Goal: Task Accomplishment & Management: Manage account settings

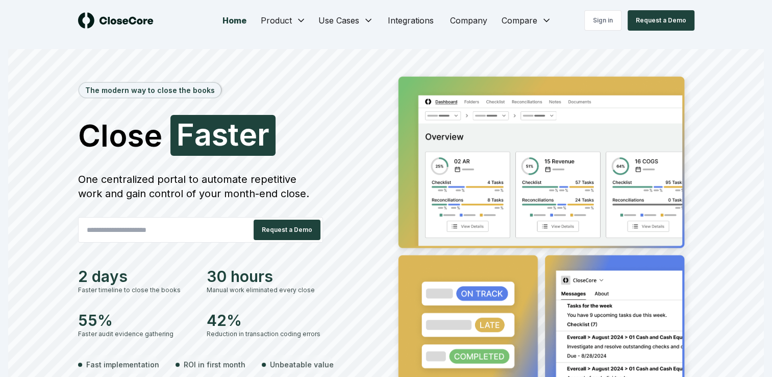
click at [714, 49] on div "The modern way to close the books Close Faster F a s t e r One centralized port…" at bounding box center [386, 243] width 756 height 388
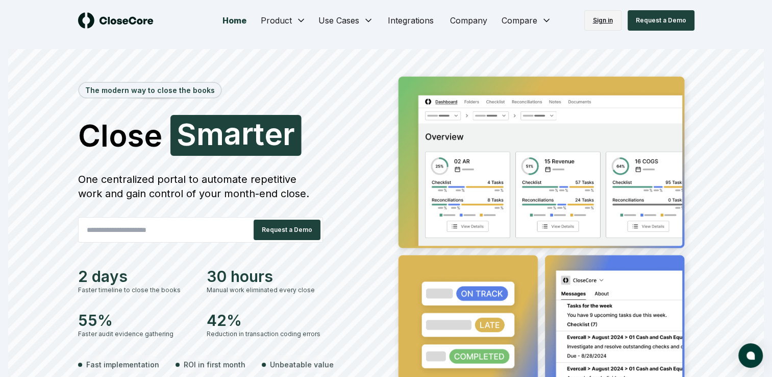
click at [599, 19] on link "Sign in" at bounding box center [602, 20] width 37 height 20
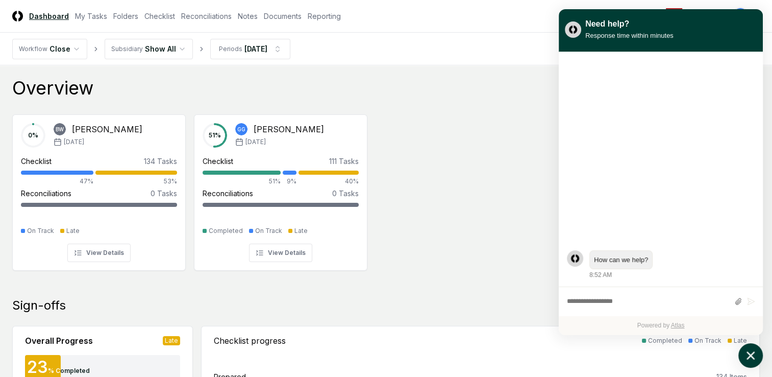
click at [755, 361] on icon "atlas-launcher" at bounding box center [751, 355] width 15 height 15
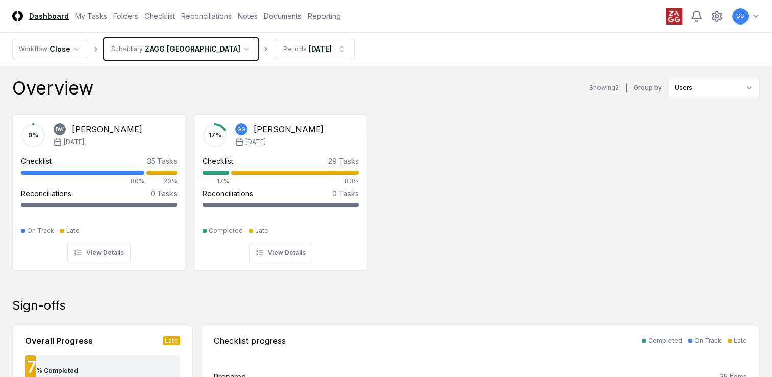
scroll to position [102, 0]
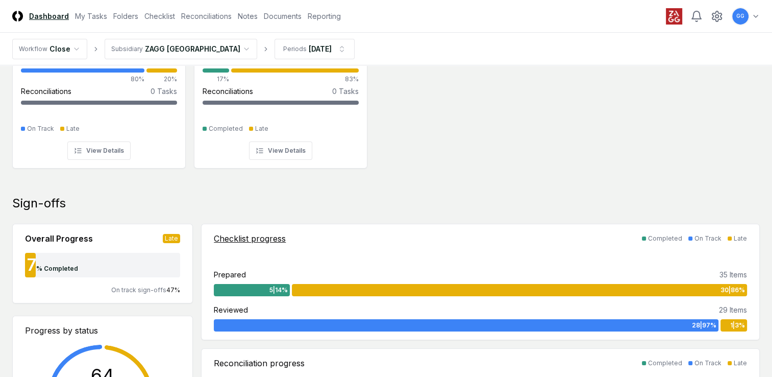
click at [235, 238] on div "Checklist progress" at bounding box center [250, 238] width 72 height 12
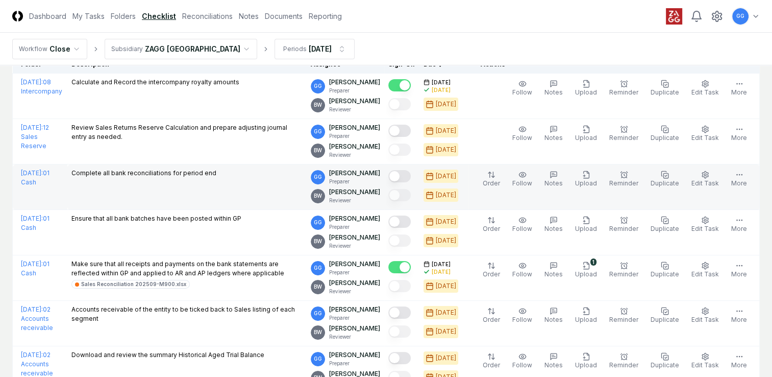
scroll to position [153, 0]
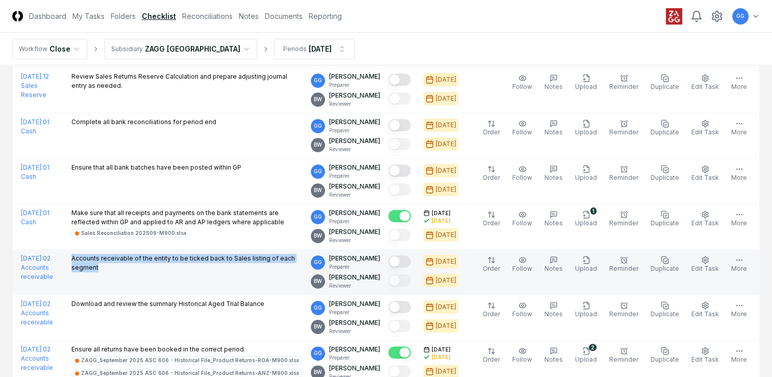
drag, startPoint x: 103, startPoint y: 256, endPoint x: 187, endPoint y: 266, distance: 84.9
click at [187, 266] on td "Accounts receivable of the entity to be ticked back to Sales listing of each se…" at bounding box center [186, 272] width 239 height 45
click at [153, 277] on td "Accounts receivable of the entity to be ticked back to Sales listing of each se…" at bounding box center [186, 272] width 239 height 45
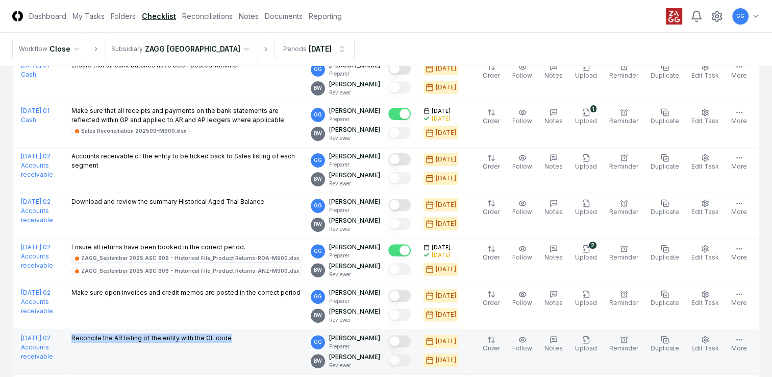
drag, startPoint x: 103, startPoint y: 334, endPoint x: 269, endPoint y: 341, distance: 166.0
click at [269, 341] on div "Reconcile the AR listing of the entity with the GL code" at bounding box center [186, 338] width 231 height 11
click at [256, 352] on td "Reconcile the AR listing of the entity with the GL code" at bounding box center [186, 351] width 239 height 45
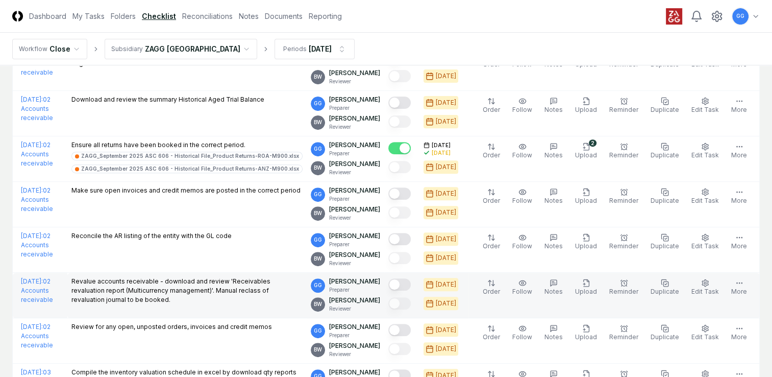
scroll to position [459, 0]
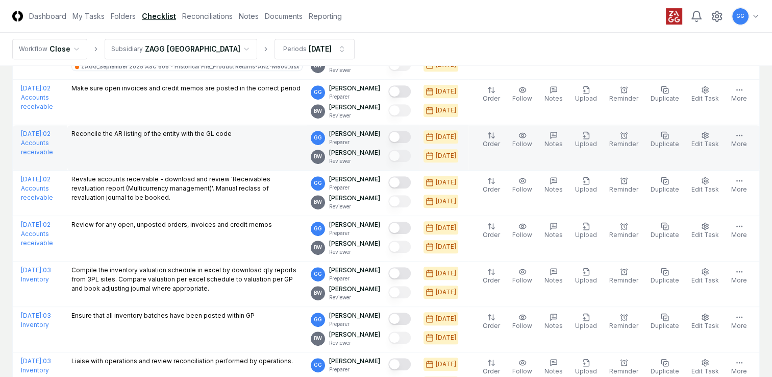
click at [410, 134] on button "Mark complete" at bounding box center [399, 137] width 22 height 12
click at [591, 136] on icon "button" at bounding box center [586, 135] width 8 height 8
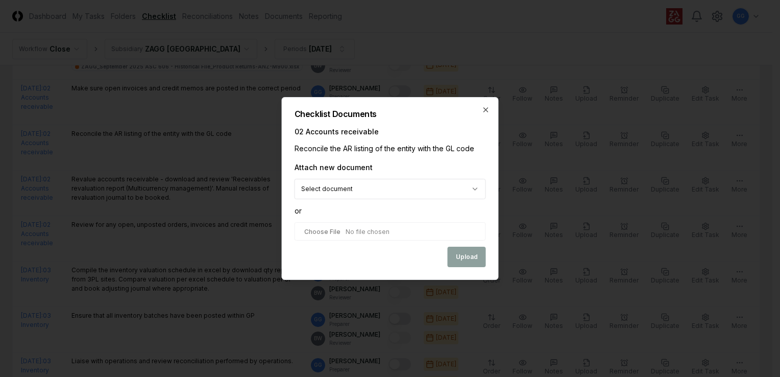
click at [342, 229] on input "file" at bounding box center [389, 231] width 191 height 18
type input "**********"
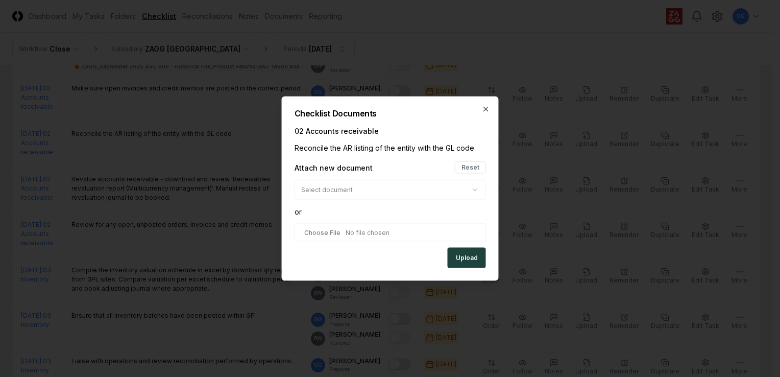
click at [470, 258] on button "Upload" at bounding box center [467, 258] width 38 height 20
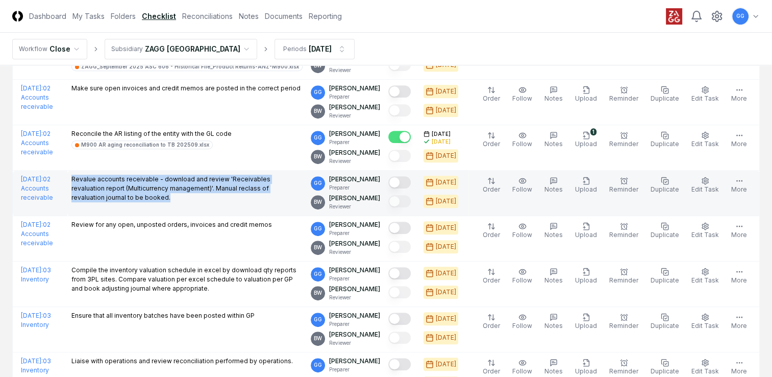
drag, startPoint x: 102, startPoint y: 175, endPoint x: 181, endPoint y: 199, distance: 82.8
click at [181, 199] on td "Revalue accounts receivable - download and review 'Receivables revaluation repo…" at bounding box center [186, 192] width 239 height 45
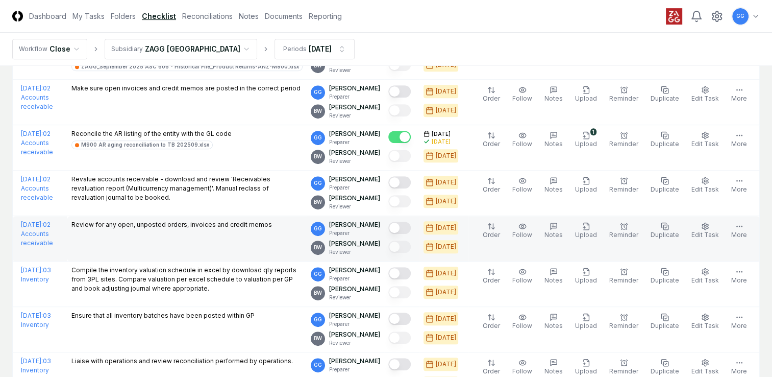
click at [148, 240] on td "Review for any open, unposted orders, invoices and credit memos" at bounding box center [186, 238] width 239 height 45
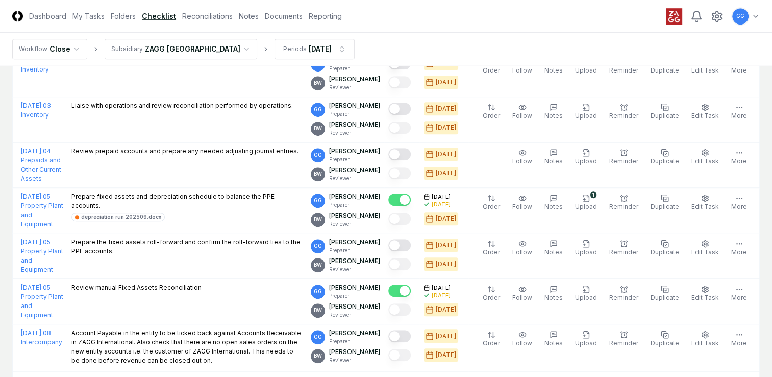
scroll to position [817, 0]
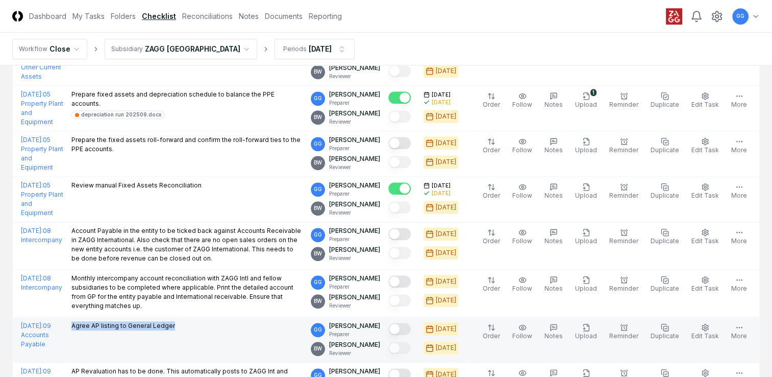
drag, startPoint x: 100, startPoint y: 322, endPoint x: 217, endPoint y: 331, distance: 117.8
click at [217, 331] on td "Agree AP listing to General Ledger" at bounding box center [186, 339] width 239 height 45
click at [230, 348] on td "Agree AP listing to General Ledger" at bounding box center [186, 339] width 239 height 45
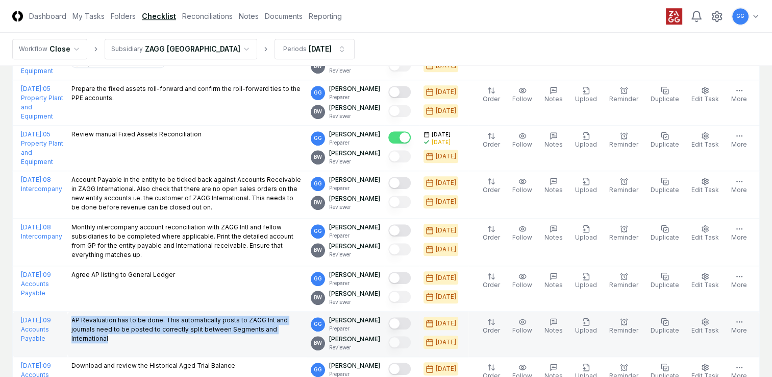
drag, startPoint x: 102, startPoint y: 315, endPoint x: 195, endPoint y: 335, distance: 95.6
click at [195, 335] on td "AP Revaluation has to be done. This automatically posts to ZAGG Int and journal…" at bounding box center [186, 333] width 239 height 45
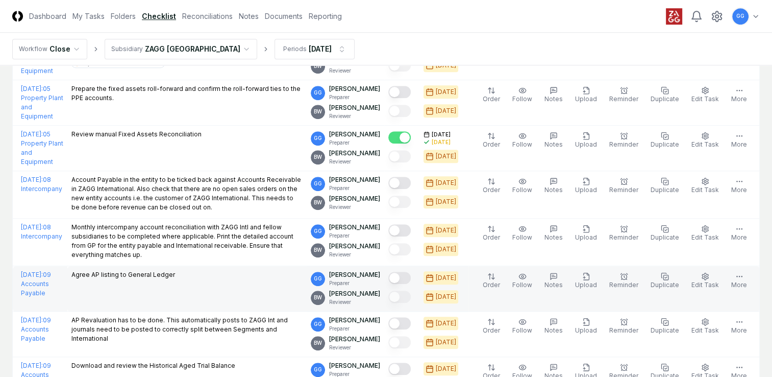
click at [142, 289] on td "Agree AP listing to General Ledger" at bounding box center [186, 288] width 239 height 45
click at [411, 276] on button "Mark complete" at bounding box center [399, 278] width 22 height 12
click at [585, 277] on icon "button" at bounding box center [584, 277] width 2 height 0
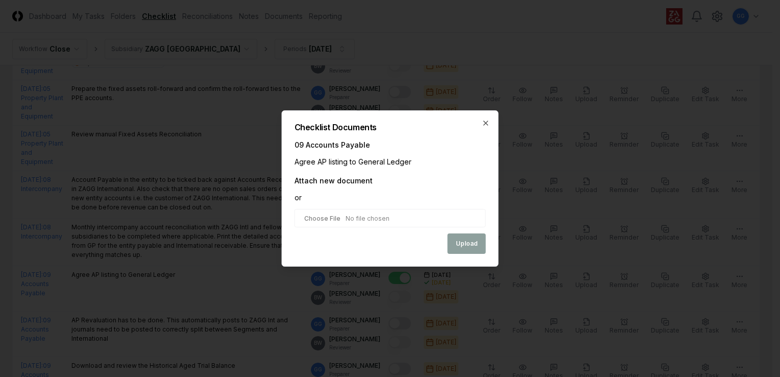
click at [335, 217] on input "file" at bounding box center [389, 218] width 191 height 18
type input "**********"
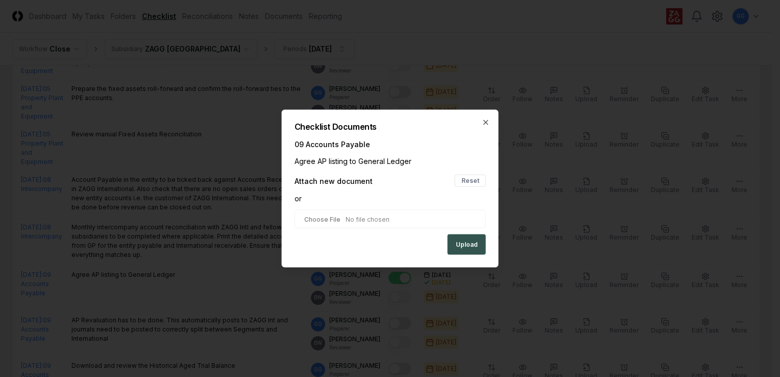
click at [470, 239] on button "Upload" at bounding box center [467, 244] width 38 height 20
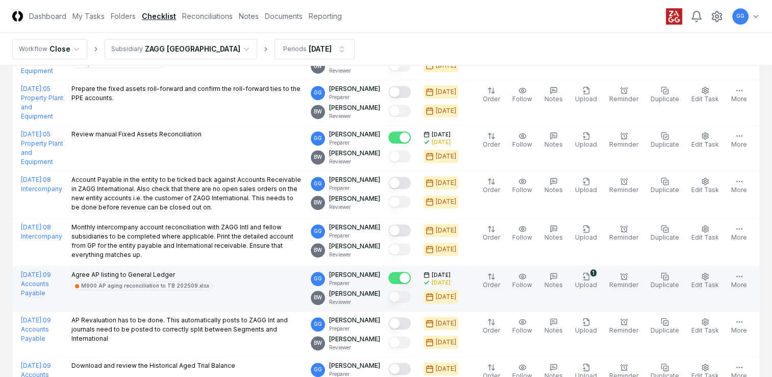
scroll to position [919, 0]
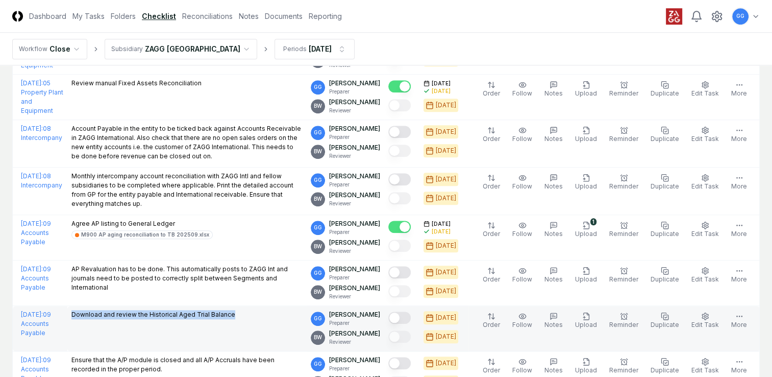
drag, startPoint x: 102, startPoint y: 309, endPoint x: 307, endPoint y: 316, distance: 205.8
click at [307, 316] on td "Download and review the Historical Aged Trial Balance" at bounding box center [186, 328] width 239 height 45
click at [251, 334] on td "Download and review the Historical Aged Trial Balance" at bounding box center [186, 328] width 239 height 45
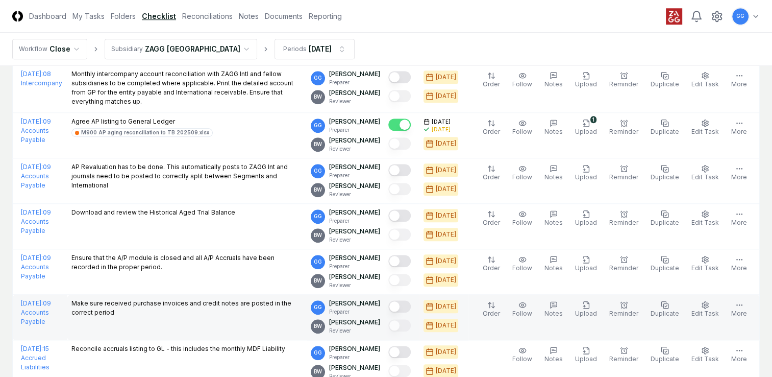
scroll to position [1072, 0]
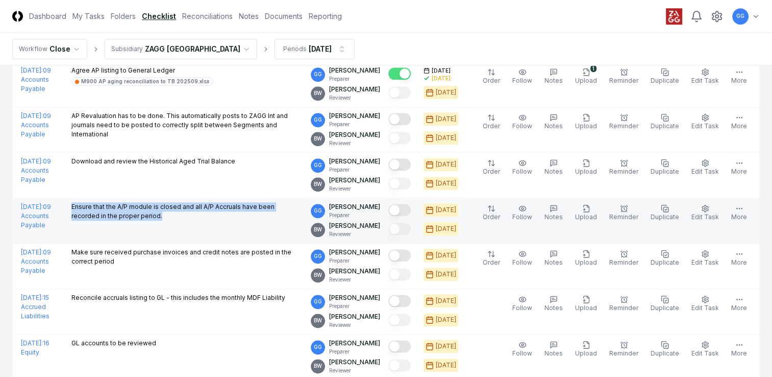
drag, startPoint x: 102, startPoint y: 199, endPoint x: 206, endPoint y: 221, distance: 105.9
click at [206, 221] on td "Ensure that the A/P module is closed and all A/P Accruals have been recorded in…" at bounding box center [186, 220] width 239 height 45
click at [179, 225] on td "Ensure that the A/P module is closed and all A/P Accruals have been recorded in…" at bounding box center [186, 220] width 239 height 45
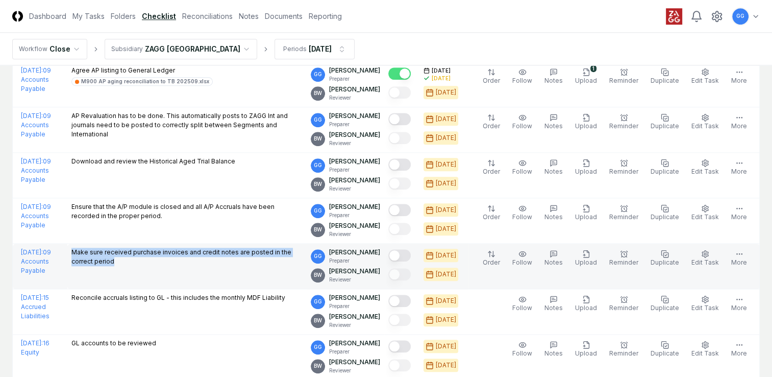
drag, startPoint x: 103, startPoint y: 247, endPoint x: 171, endPoint y: 262, distance: 70.2
click at [171, 262] on p "Make sure received purchase invoices and credit notes are posted in the correct…" at bounding box center [186, 257] width 231 height 18
click at [165, 269] on td "Make sure received purchase invoices and credit notes are posted in the correct…" at bounding box center [186, 265] width 239 height 45
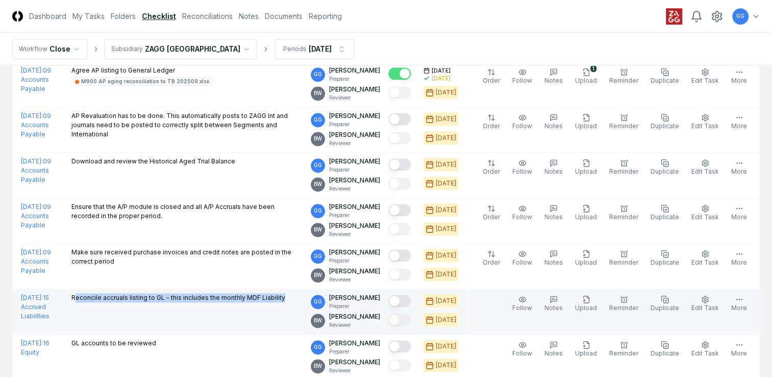
drag, startPoint x: 106, startPoint y: 293, endPoint x: 325, endPoint y: 304, distance: 219.7
click at [307, 304] on td "Reconcile accruals listing to GL - this includes the monthly MDF Liability" at bounding box center [186, 311] width 239 height 45
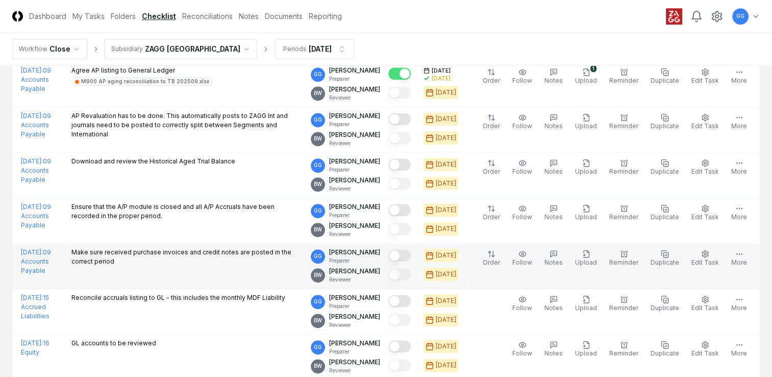
click at [255, 260] on p "Make sure received purchase invoices and credit notes are posted in the correct…" at bounding box center [186, 257] width 231 height 18
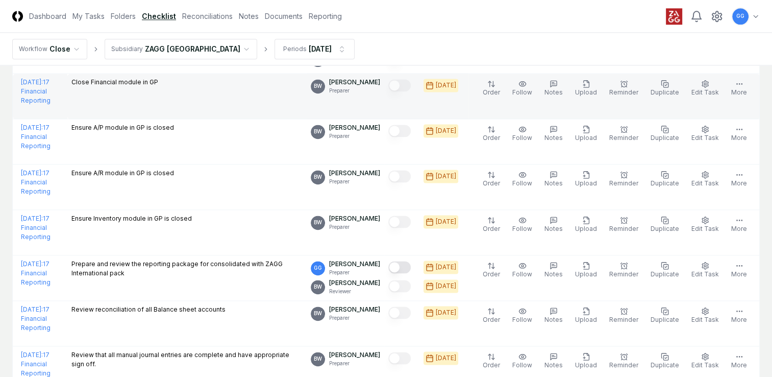
scroll to position [1462, 0]
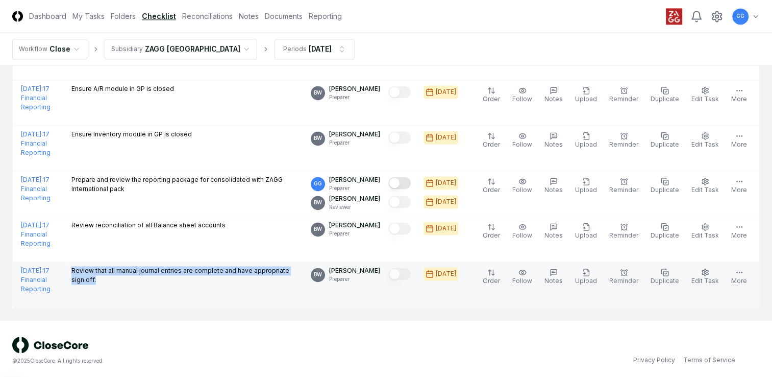
drag, startPoint x: 102, startPoint y: 262, endPoint x: 178, endPoint y: 283, distance: 78.4
click at [178, 283] on td "Review that all manual journal entries are complete and have appropriate sign o…" at bounding box center [186, 284] width 239 height 45
click at [558, 272] on icon "button" at bounding box center [554, 272] width 8 height 8
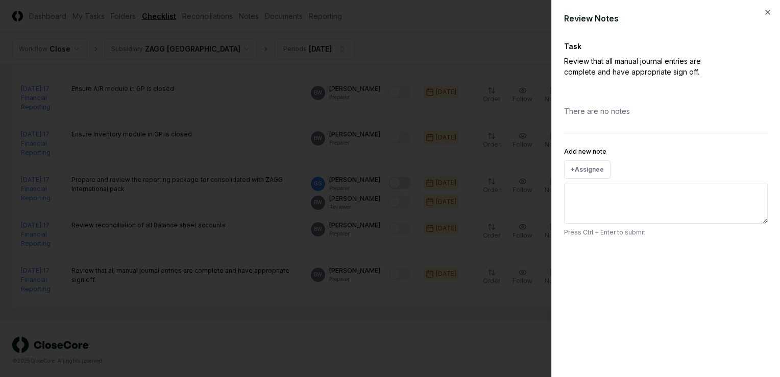
click at [596, 201] on textarea "Add new note" at bounding box center [666, 203] width 204 height 41
click at [570, 189] on textarea "****" at bounding box center [666, 203] width 204 height 41
type textarea "****"
click at [749, 253] on button "Submit" at bounding box center [748, 255] width 37 height 20
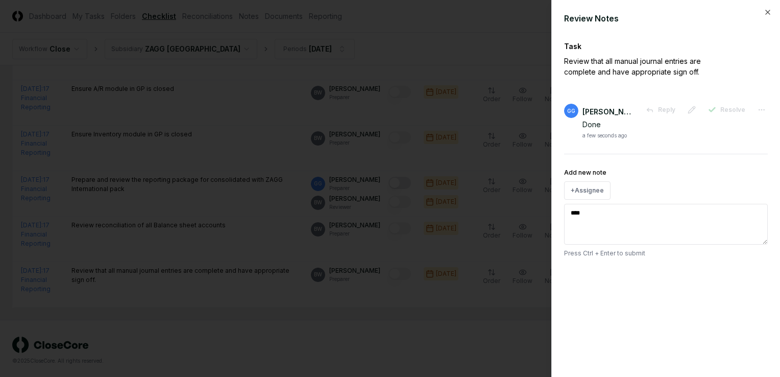
click at [266, 238] on div at bounding box center [390, 188] width 780 height 377
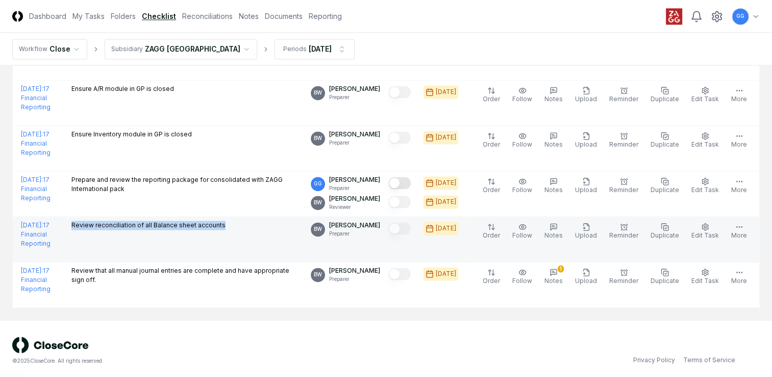
drag, startPoint x: 101, startPoint y: 219, endPoint x: 284, endPoint y: 229, distance: 183.5
click at [284, 229] on td "Review reconciliation of all Balance sheet accounts" at bounding box center [186, 238] width 239 height 45
click at [249, 238] on td "Review reconciliation of all Balance sheet accounts" at bounding box center [186, 238] width 239 height 45
click at [557, 224] on icon "button" at bounding box center [554, 227] width 6 height 6
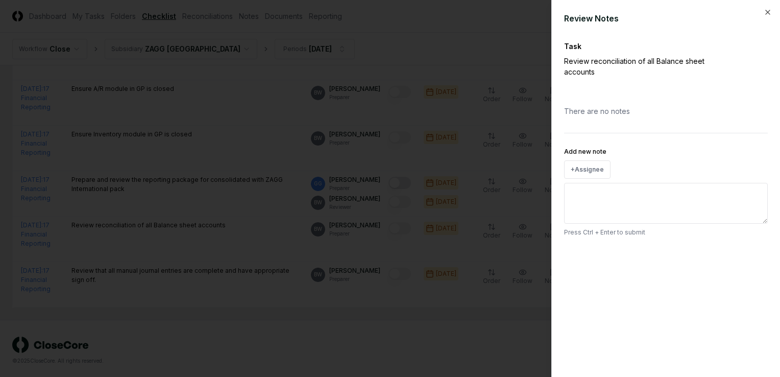
click at [594, 205] on textarea "Add new note" at bounding box center [666, 203] width 204 height 41
type textarea "****"
click at [753, 255] on button "Submit" at bounding box center [748, 255] width 37 height 20
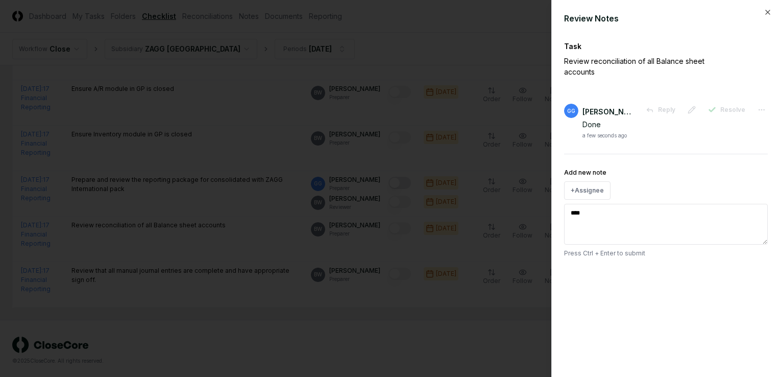
click at [269, 207] on div at bounding box center [390, 188] width 780 height 377
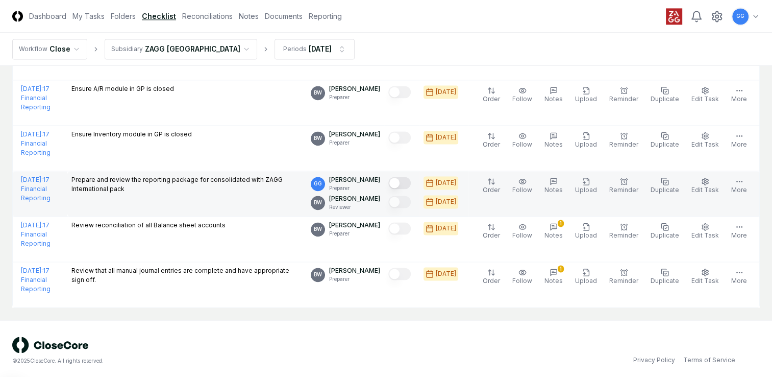
click at [411, 179] on button "Mark complete" at bounding box center [399, 183] width 22 height 12
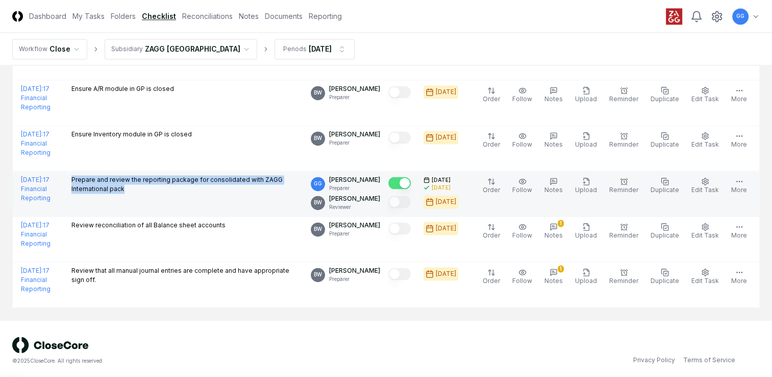
drag, startPoint x: 102, startPoint y: 174, endPoint x: 194, endPoint y: 193, distance: 94.0
click at [194, 193] on td "Prepare and review the reporting package for consolidated with ZAGG Internation…" at bounding box center [186, 193] width 239 height 45
click at [135, 205] on td "Prepare and review the reporting package for consolidated with ZAGG Internation…" at bounding box center [186, 193] width 239 height 45
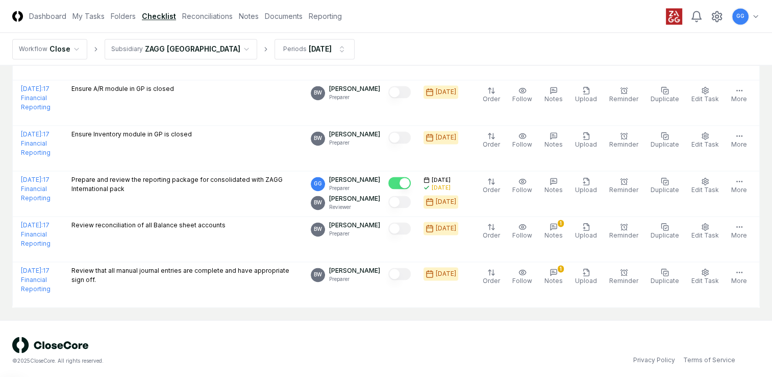
click at [411, 181] on button "Mark complete" at bounding box center [399, 183] width 22 height 12
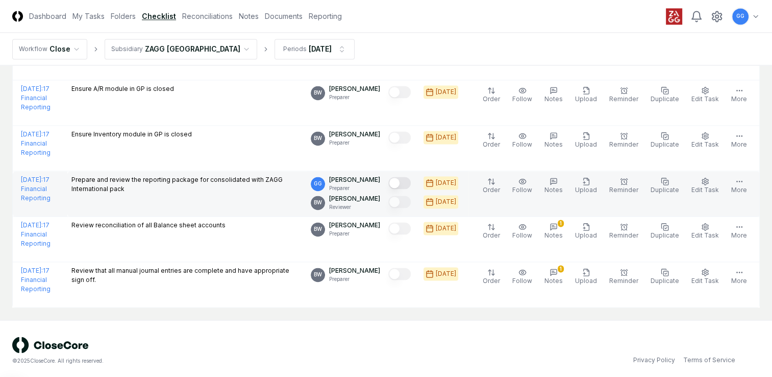
scroll to position [1411, 0]
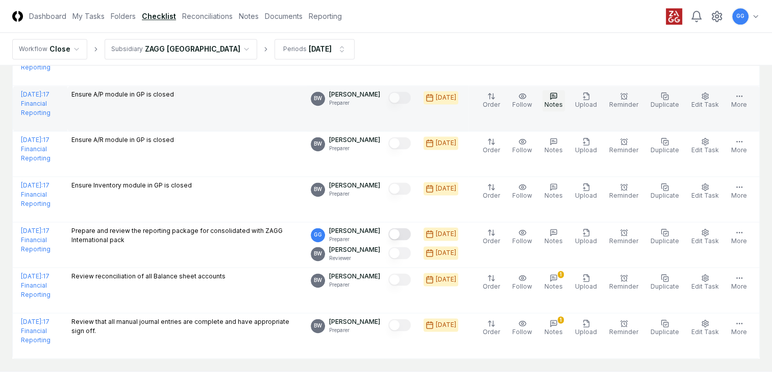
click at [558, 95] on icon "button" at bounding box center [554, 96] width 8 height 8
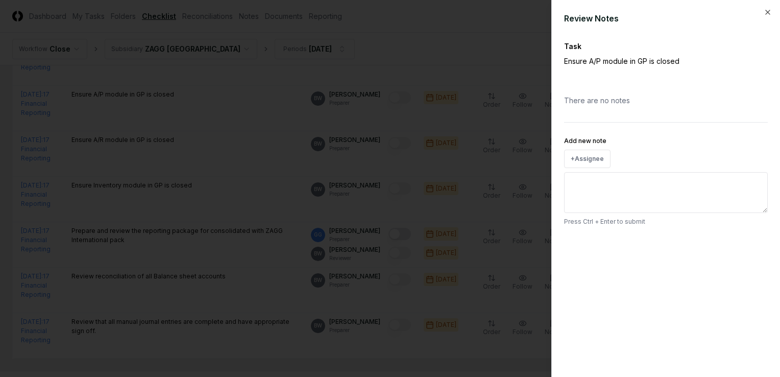
click at [586, 177] on textarea "Add new note" at bounding box center [666, 192] width 204 height 41
type textarea "*****"
click at [752, 246] on button "Submit" at bounding box center [748, 244] width 37 height 20
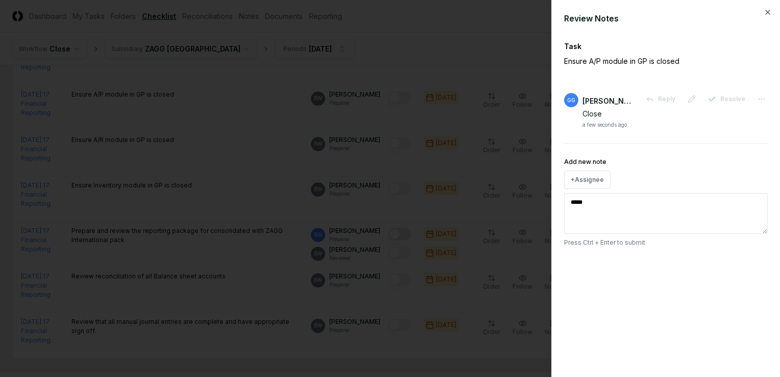
click at [275, 201] on div at bounding box center [390, 188] width 780 height 377
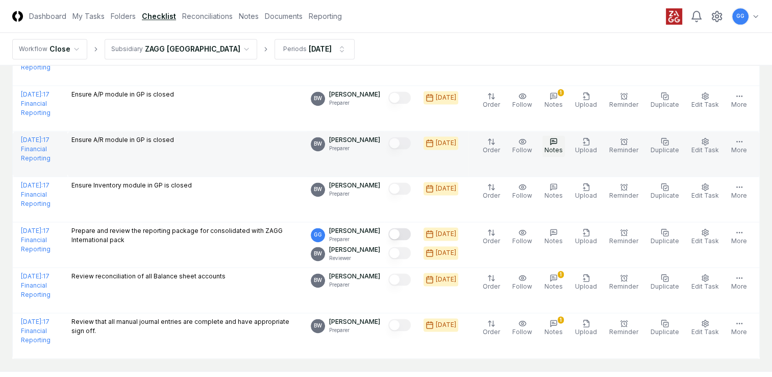
click at [558, 138] on icon "button" at bounding box center [554, 141] width 8 height 8
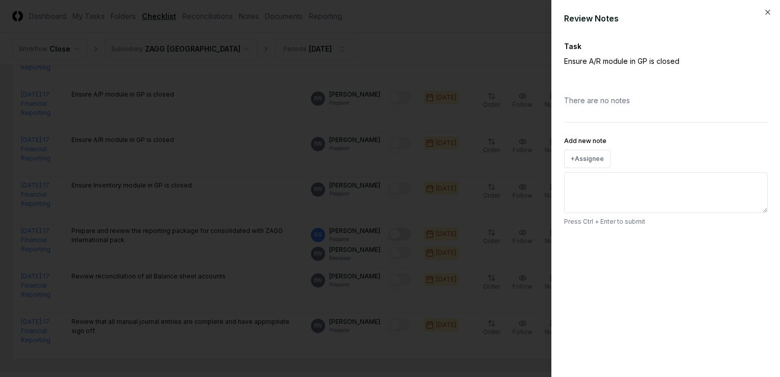
click at [588, 184] on textarea "Add new note" at bounding box center [666, 192] width 204 height 41
click at [569, 179] on textarea "*****" at bounding box center [666, 192] width 204 height 41
type textarea "*****"
click at [745, 240] on button "Submit" at bounding box center [748, 244] width 37 height 20
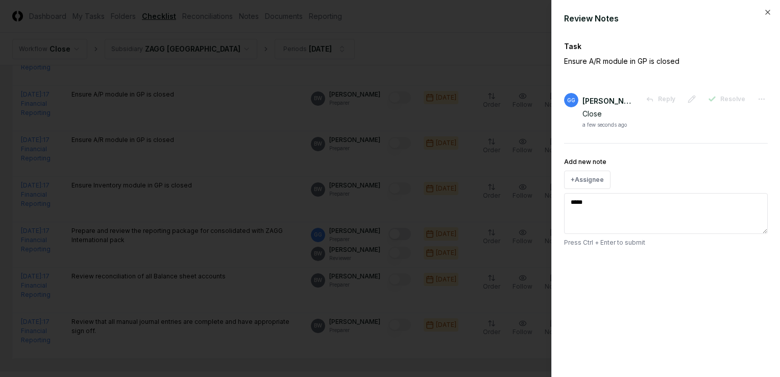
click at [233, 179] on div at bounding box center [390, 188] width 780 height 377
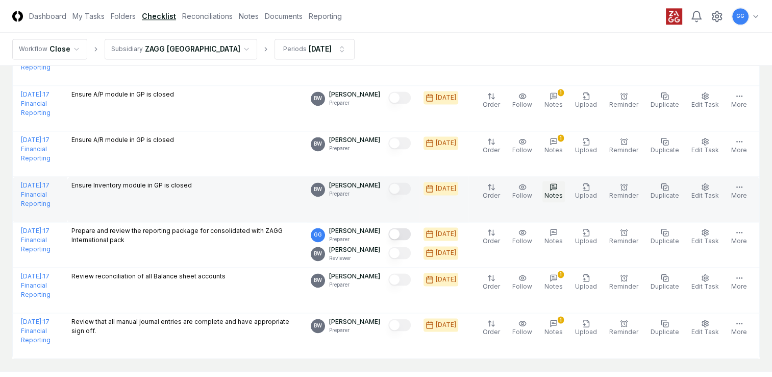
click at [558, 185] on icon "button" at bounding box center [554, 187] width 8 height 8
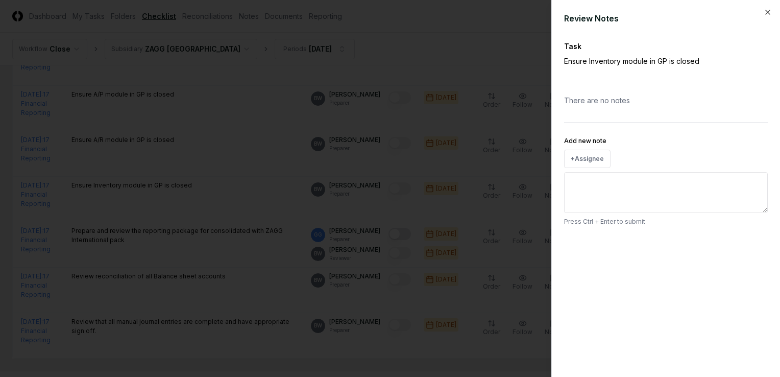
click at [584, 183] on textarea "Add new note" at bounding box center [666, 192] width 204 height 41
drag, startPoint x: 593, startPoint y: 179, endPoint x: 537, endPoint y: 179, distance: 56.1
type textarea "*****"
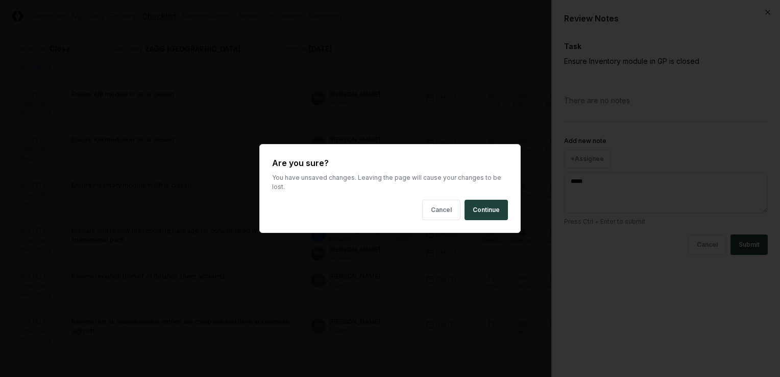
click at [497, 208] on button "Continue" at bounding box center [485, 210] width 43 height 20
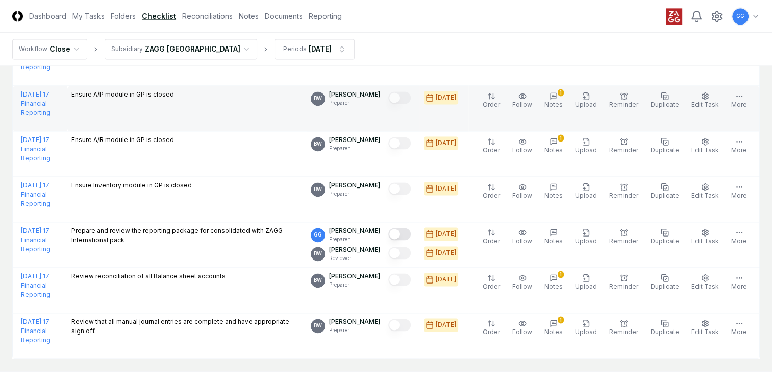
scroll to position [1360, 0]
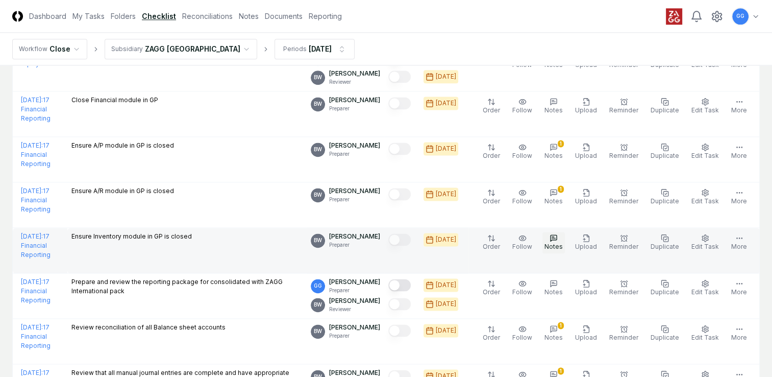
click at [558, 234] on icon "button" at bounding box center [554, 238] width 8 height 8
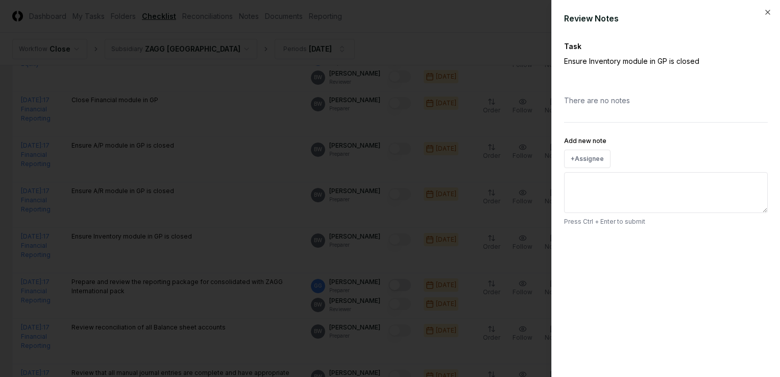
click at [588, 186] on textarea "Add new note" at bounding box center [666, 192] width 204 height 41
type textarea "*****"
click at [749, 247] on button "Submit" at bounding box center [748, 244] width 37 height 20
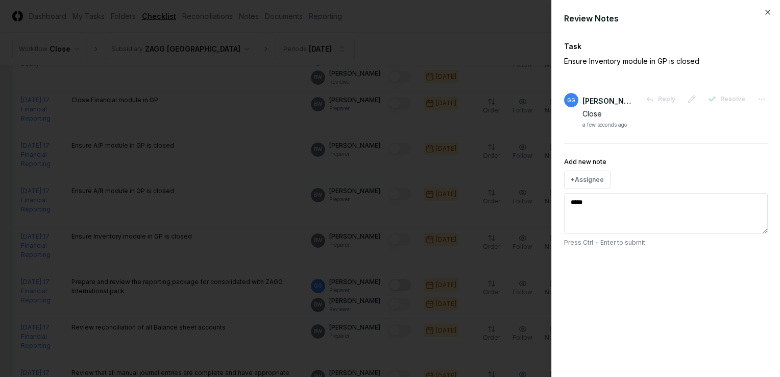
click at [284, 202] on div at bounding box center [390, 188] width 780 height 377
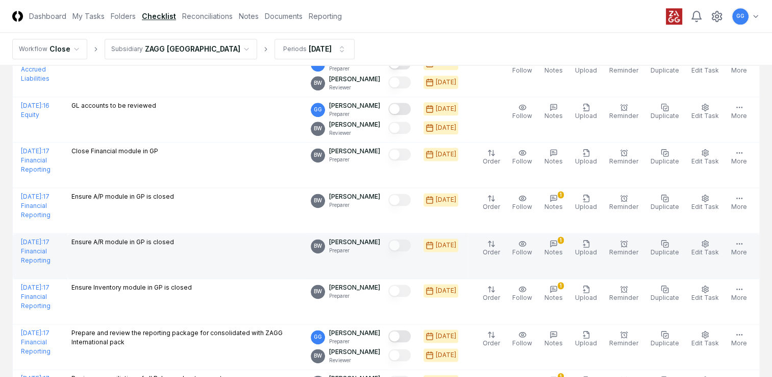
scroll to position [1258, 0]
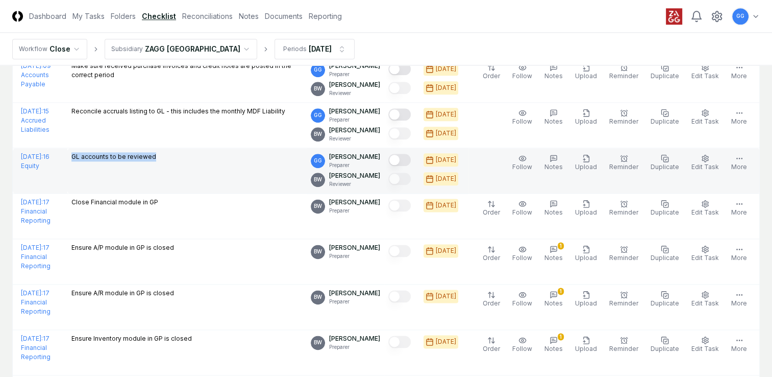
drag, startPoint x: 103, startPoint y: 152, endPoint x: 194, endPoint y: 157, distance: 92.0
click at [194, 157] on td "GL accounts to be reviewed" at bounding box center [186, 170] width 239 height 45
click at [165, 175] on td "GL accounts to be reviewed" at bounding box center [186, 170] width 239 height 45
click at [411, 157] on button "Mark complete" at bounding box center [399, 160] width 22 height 12
click at [584, 158] on icon "button" at bounding box center [584, 159] width 0 height 2
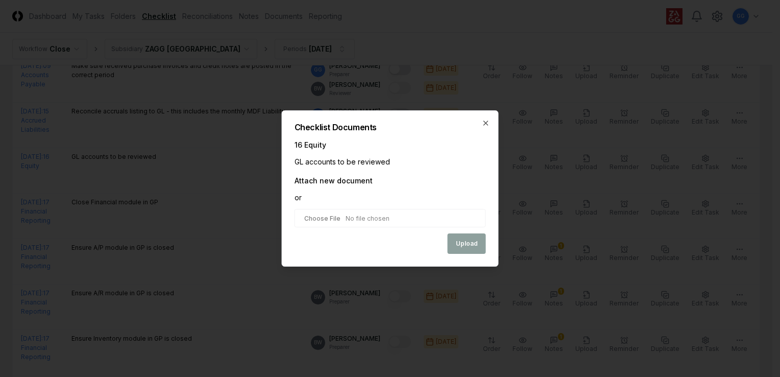
click at [360, 215] on input "file" at bounding box center [389, 218] width 191 height 18
click at [485, 117] on div "Checklist Documents 16 Equity GL accounts to be reviewed Attach new document or…" at bounding box center [390, 188] width 217 height 156
click at [486, 121] on icon "button" at bounding box center [486, 123] width 4 height 4
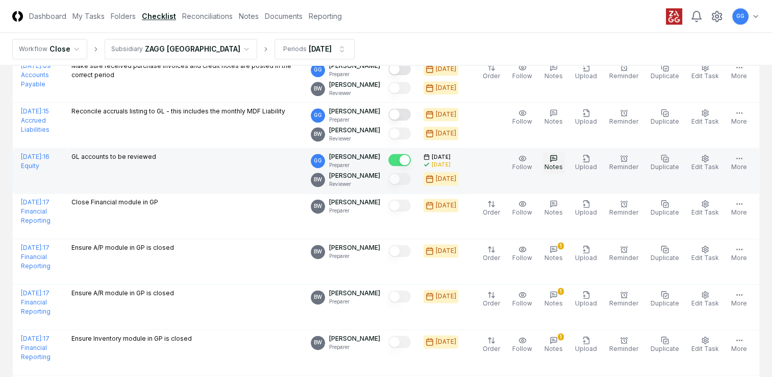
click at [554, 157] on icon "button" at bounding box center [553, 157] width 2 height 0
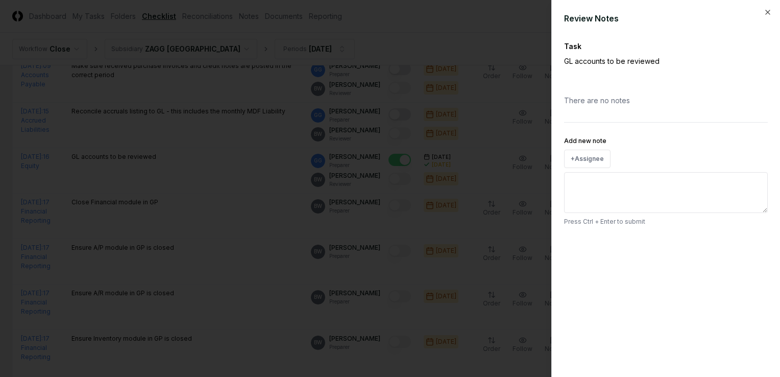
click at [599, 187] on textarea "Add new note" at bounding box center [666, 192] width 204 height 41
type textarea "****"
click at [754, 243] on button "Submit" at bounding box center [748, 244] width 37 height 20
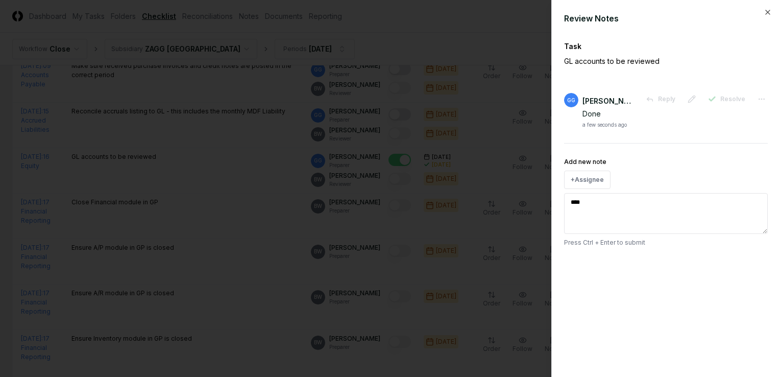
click at [464, 234] on div at bounding box center [390, 188] width 780 height 377
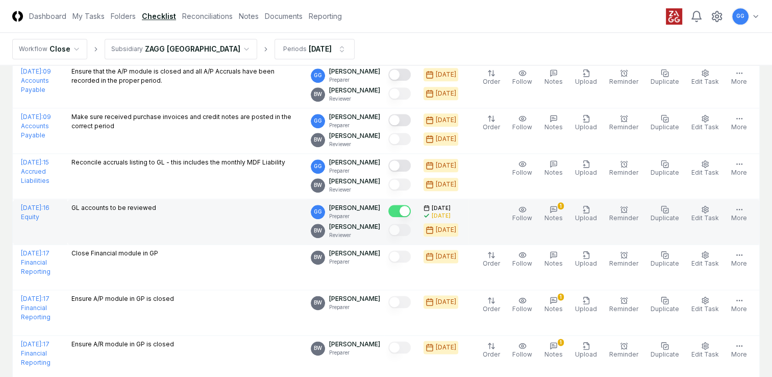
scroll to position [1156, 0]
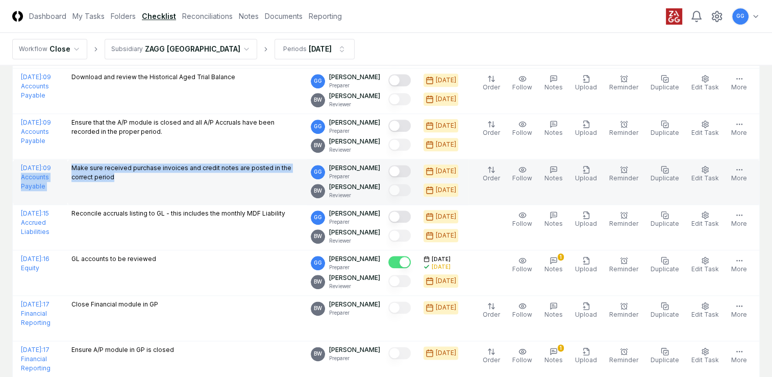
drag, startPoint x: 99, startPoint y: 163, endPoint x: 171, endPoint y: 180, distance: 74.9
click at [171, 180] on tr "[DATE] : 09 Accounts Payable Make sure received purchase invoices and credit no…" at bounding box center [386, 181] width 747 height 45
click at [227, 193] on td "Make sure received purchase invoices and credit notes are posted in the correct…" at bounding box center [186, 181] width 239 height 45
drag, startPoint x: 103, startPoint y: 163, endPoint x: 179, endPoint y: 183, distance: 78.0
click at [179, 183] on td "Make sure received purchase invoices and credit notes are posted in the correct…" at bounding box center [186, 181] width 239 height 45
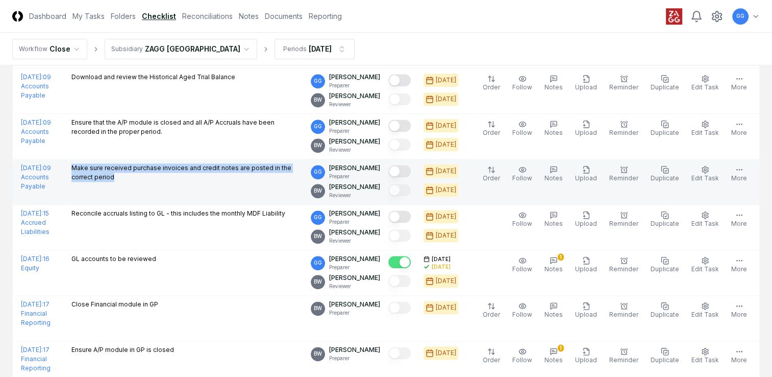
click at [169, 190] on td "Make sure received purchase invoices and credit notes are posted in the correct…" at bounding box center [186, 181] width 239 height 45
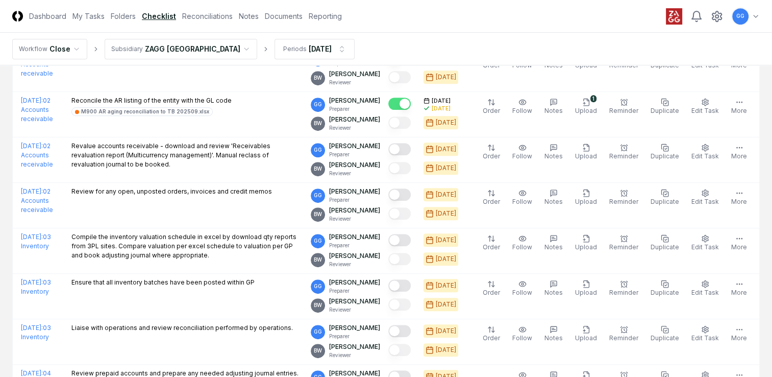
scroll to position [441, 0]
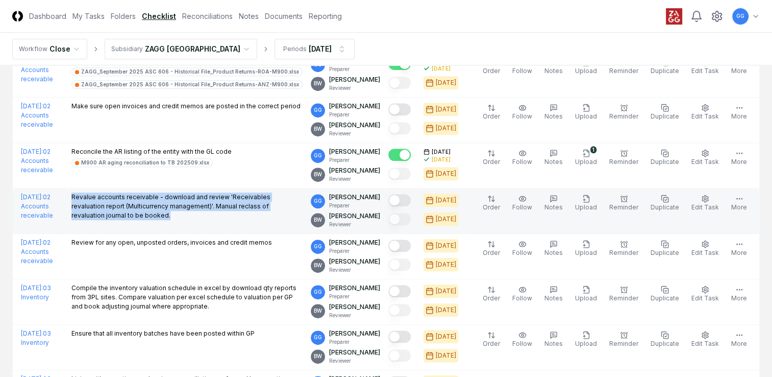
drag, startPoint x: 103, startPoint y: 194, endPoint x: 189, endPoint y: 212, distance: 87.7
click at [189, 212] on p "Revalue accounts receivable - download and review 'Receivables revaluation repo…" at bounding box center [186, 206] width 231 height 28
click at [252, 226] on td "Revalue accounts receivable - download and review 'Receivables revaluation repo…" at bounding box center [186, 210] width 239 height 45
drag, startPoint x: 104, startPoint y: 192, endPoint x: 169, endPoint y: 215, distance: 69.1
click at [169, 215] on p "Revalue accounts receivable - download and review 'Receivables revaluation repo…" at bounding box center [186, 206] width 231 height 28
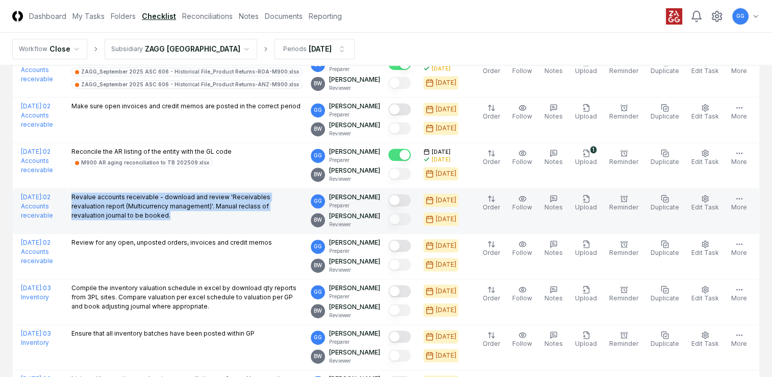
click at [160, 226] on td "Revalue accounts receivable - download and review 'Receivables revaluation repo…" at bounding box center [186, 210] width 239 height 45
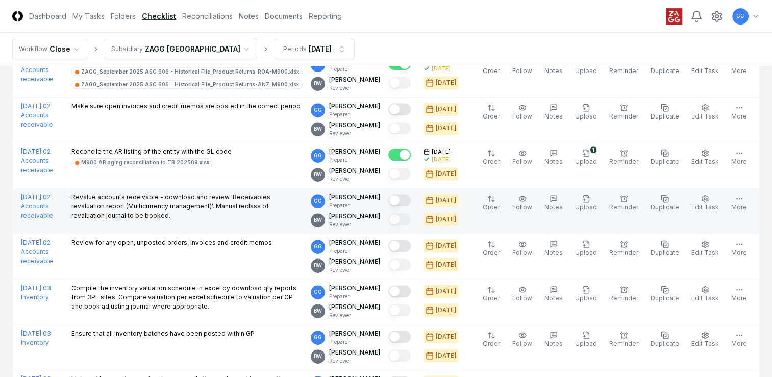
click at [411, 199] on button "Mark complete" at bounding box center [399, 200] width 22 height 12
click at [589, 195] on icon "button" at bounding box center [588, 196] width 2 height 2
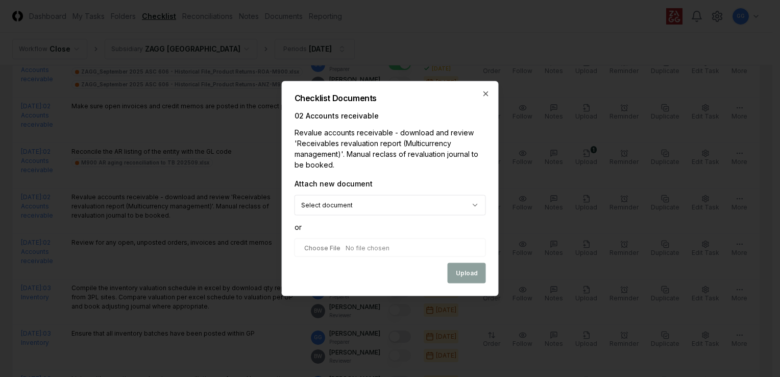
click at [358, 249] on input "file" at bounding box center [389, 247] width 191 height 18
type input "**********"
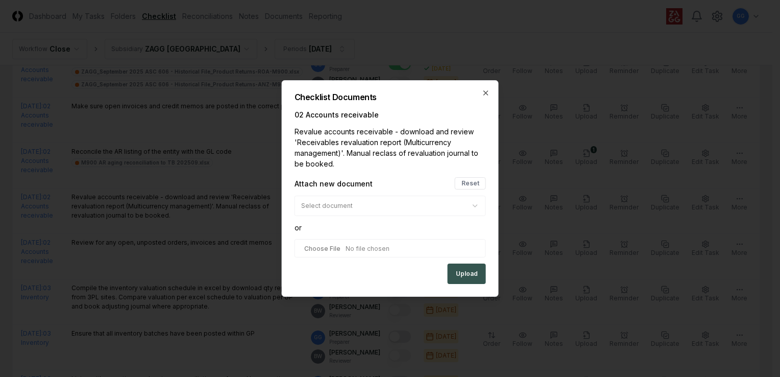
click at [465, 274] on button "Upload" at bounding box center [467, 273] width 38 height 20
